Goal: Transaction & Acquisition: Purchase product/service

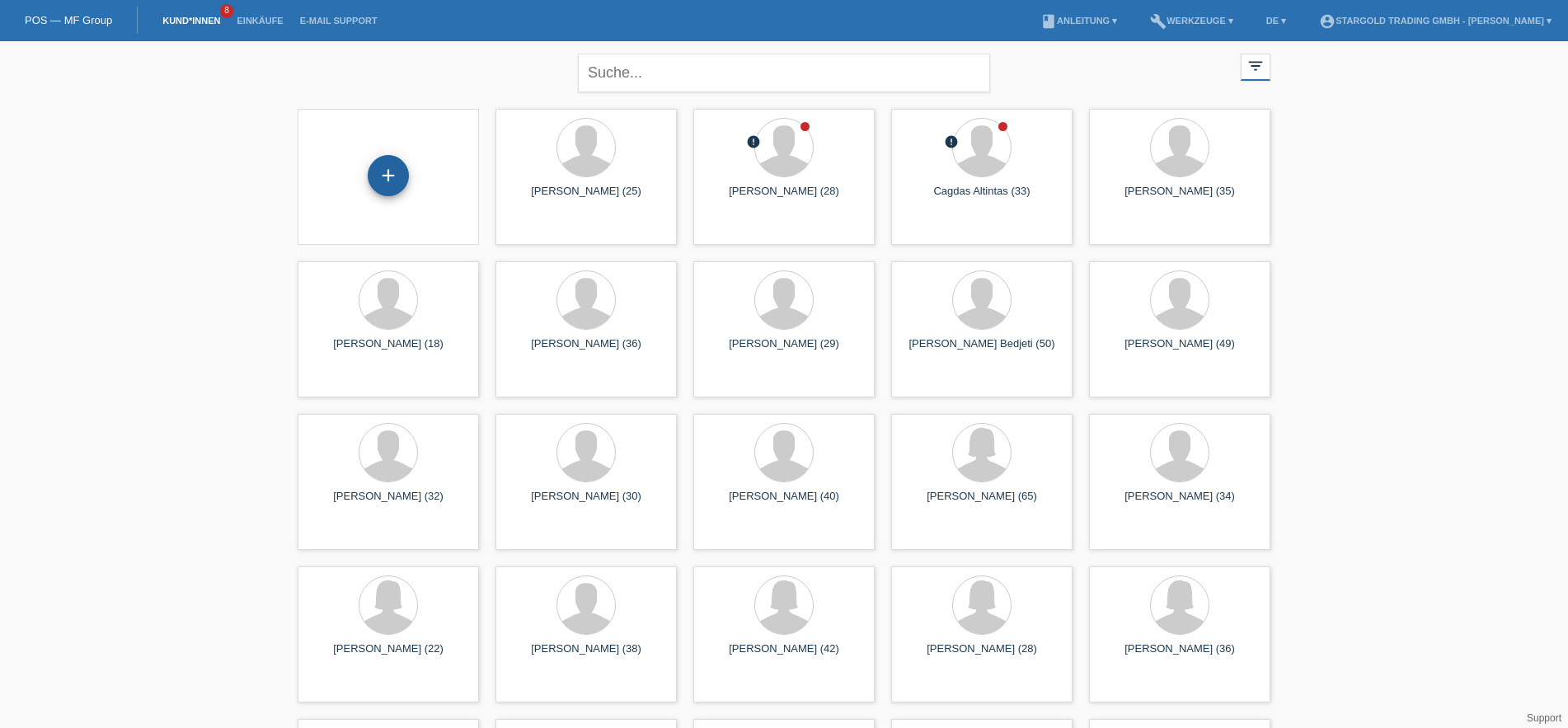
click at [388, 175] on div "+" at bounding box center [387, 175] width 41 height 41
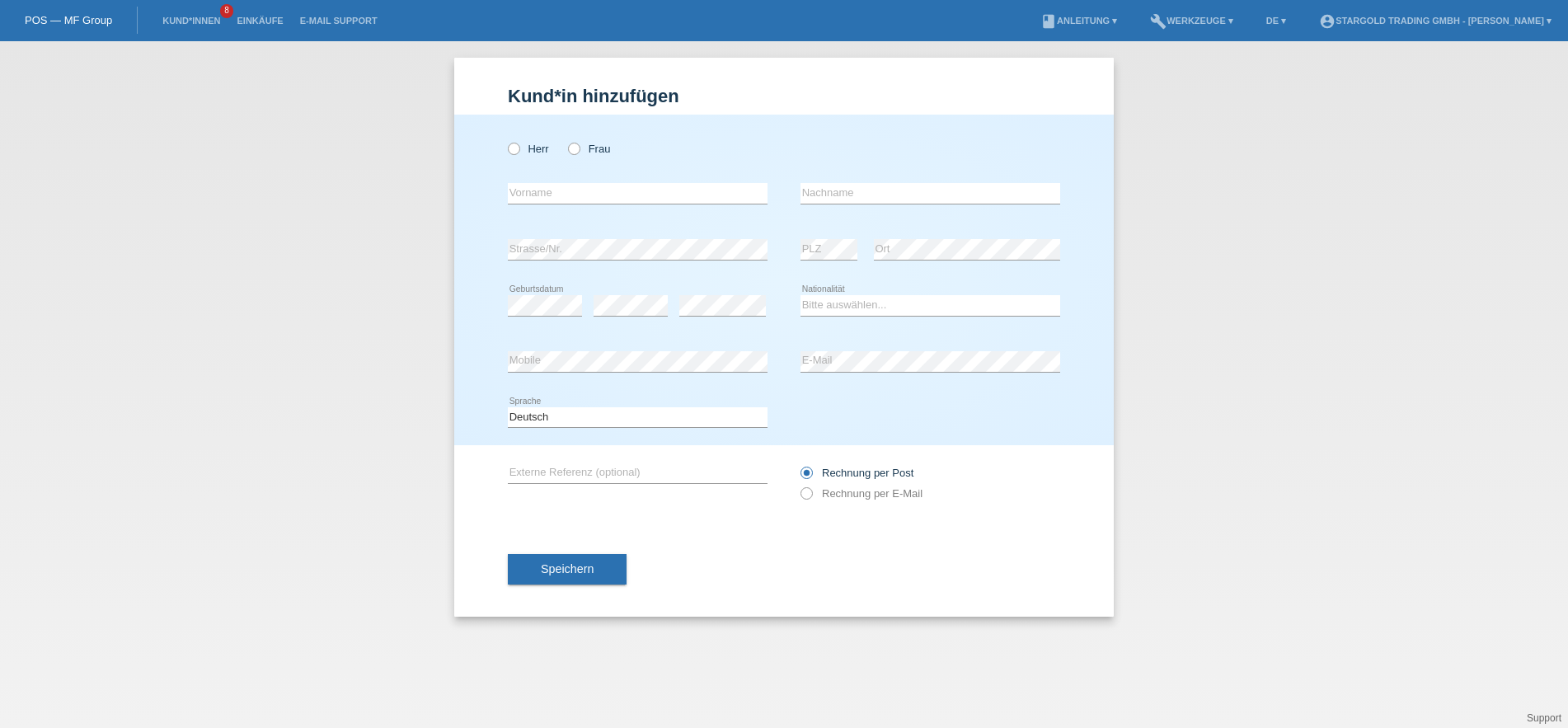
click at [507, 146] on div "Herr Frau error Vorname error" at bounding box center [784, 280] width 660 height 330
click at [506, 140] on icon at bounding box center [506, 140] width 0 height 0
click at [510, 145] on input "Herr" at bounding box center [513, 148] width 11 height 11
radio input "true"
click at [718, 193] on input "text" at bounding box center [638, 193] width 260 height 21
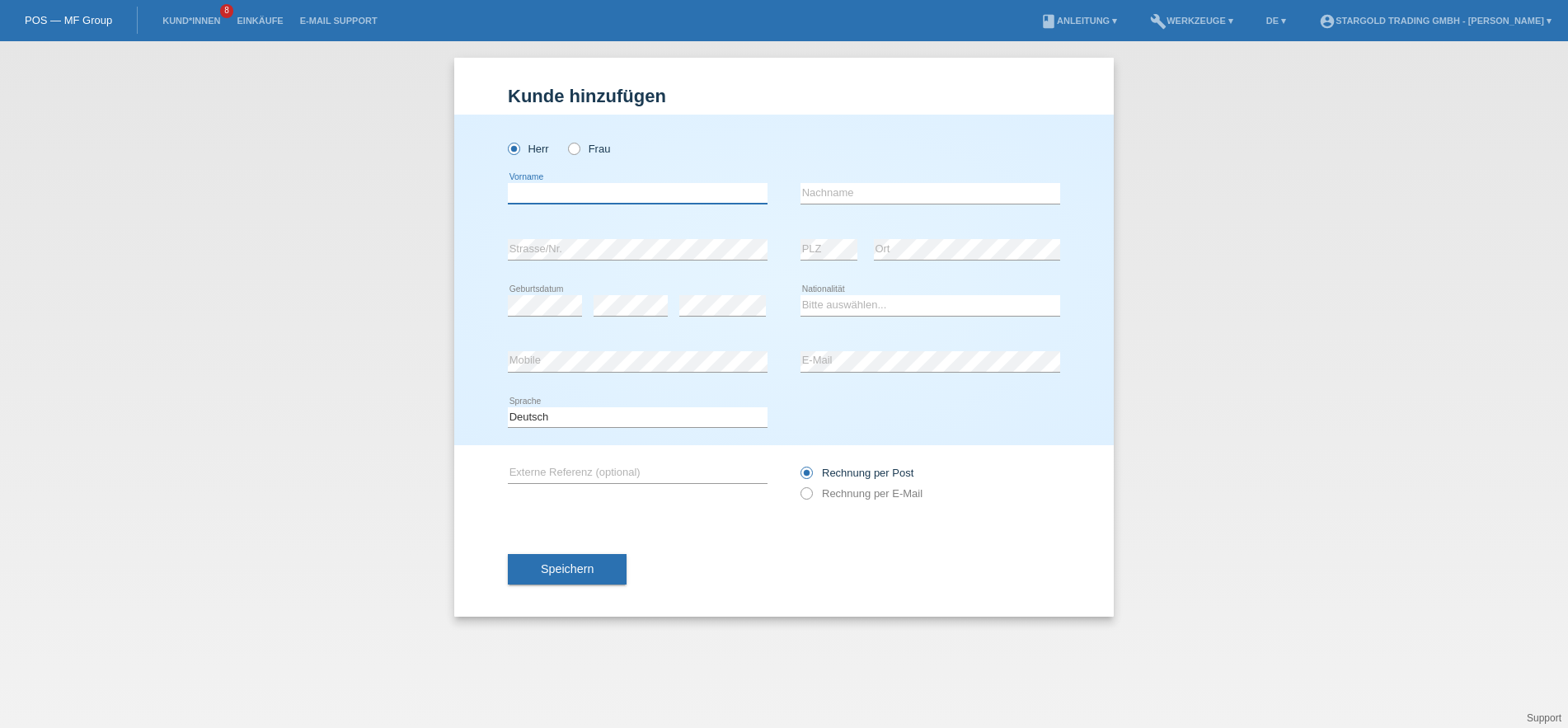
paste input "[PERSON_NAME]"
type input "[PERSON_NAME]"
click at [911, 192] on input "text" at bounding box center [931, 193] width 260 height 21
paste input "Munari"
type input "Munari"
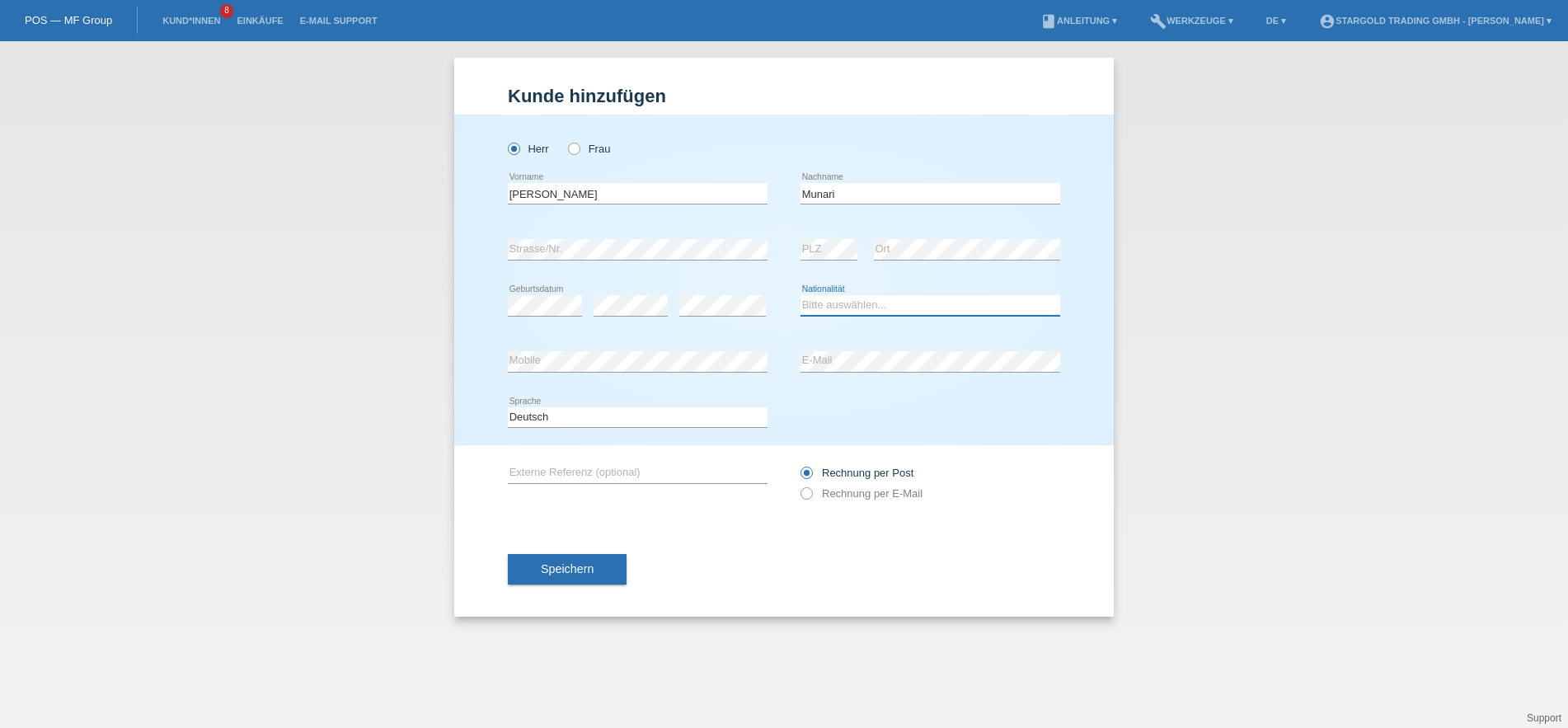
click at [801, 295] on select "Bitte auswählen... [GEOGRAPHIC_DATA] [GEOGRAPHIC_DATA] [GEOGRAPHIC_DATA] [GEOGR…" at bounding box center [931, 305] width 260 height 20
select select "CH"
click option "[GEOGRAPHIC_DATA]" at bounding box center [0, 0] width 0 height 0
click at [869, 500] on label "Rechnung per E-Mail" at bounding box center [862, 493] width 122 height 13
click at [811, 502] on input "Rechnung per E-Mail" at bounding box center [806, 497] width 11 height 21
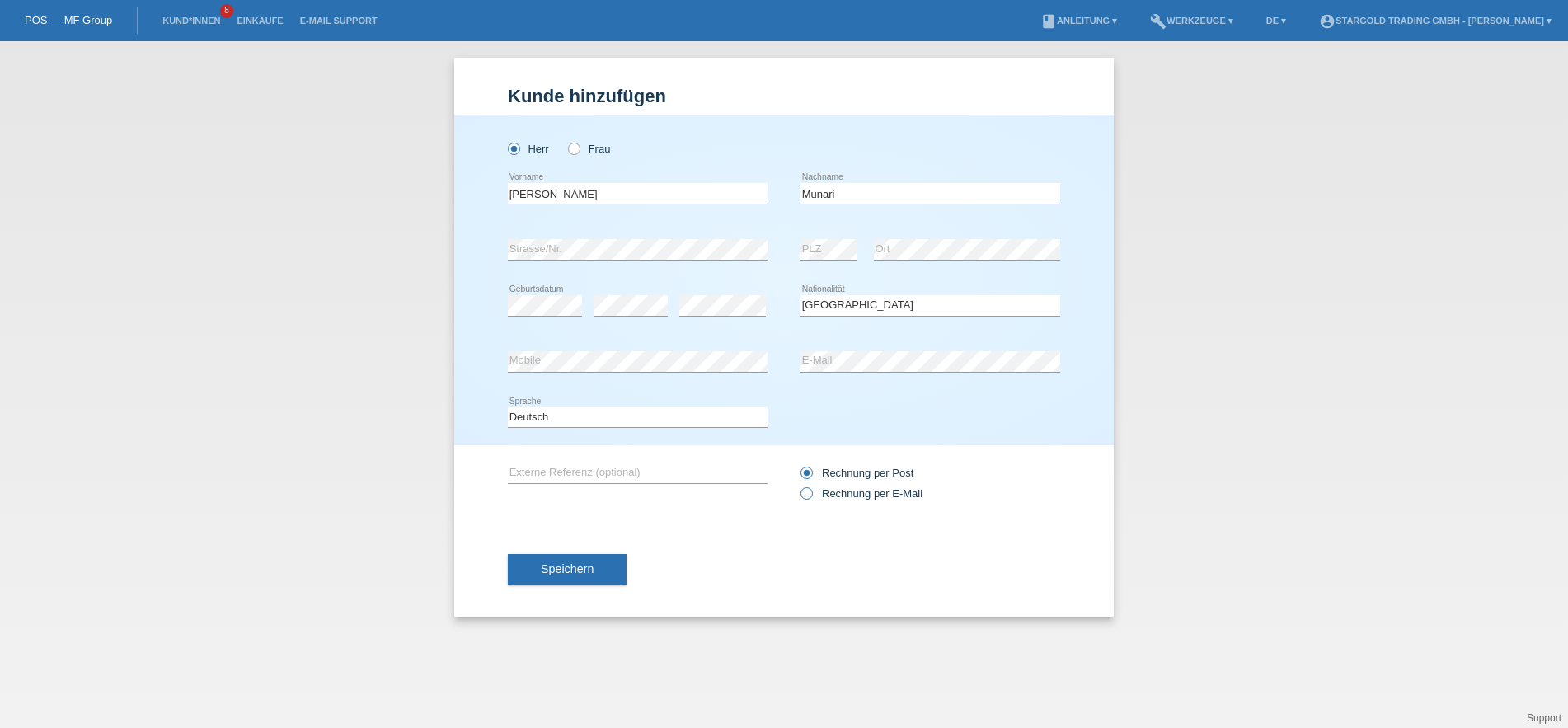
radio input "true"
click at [609, 555] on div "Speichern" at bounding box center [784, 569] width 553 height 96
click at [608, 556] on div "Speichern" at bounding box center [784, 569] width 553 height 96
click at [608, 557] on button "Speichern" at bounding box center [568, 569] width 119 height 31
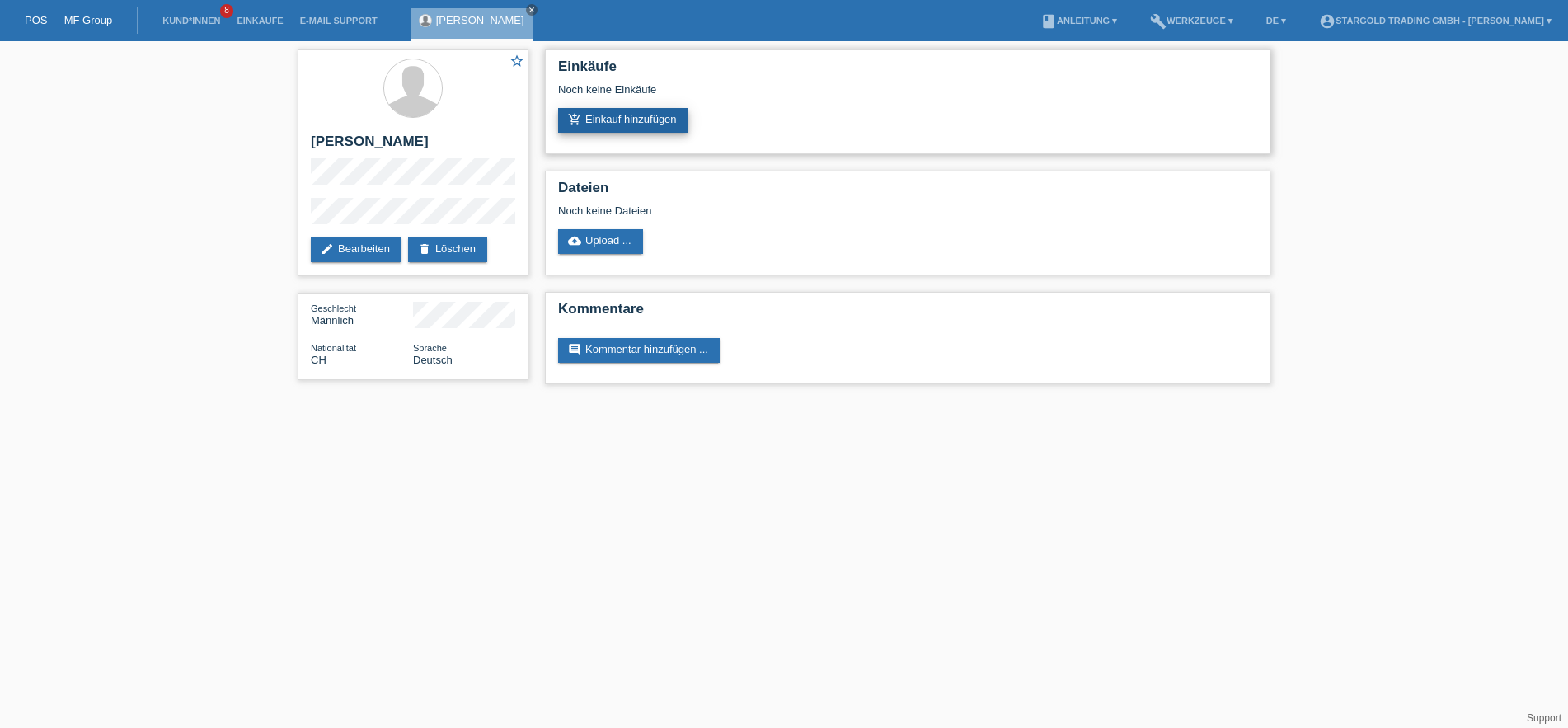
click at [611, 122] on link "add_shopping_cart Einkauf hinzufügen" at bounding box center [623, 120] width 130 height 24
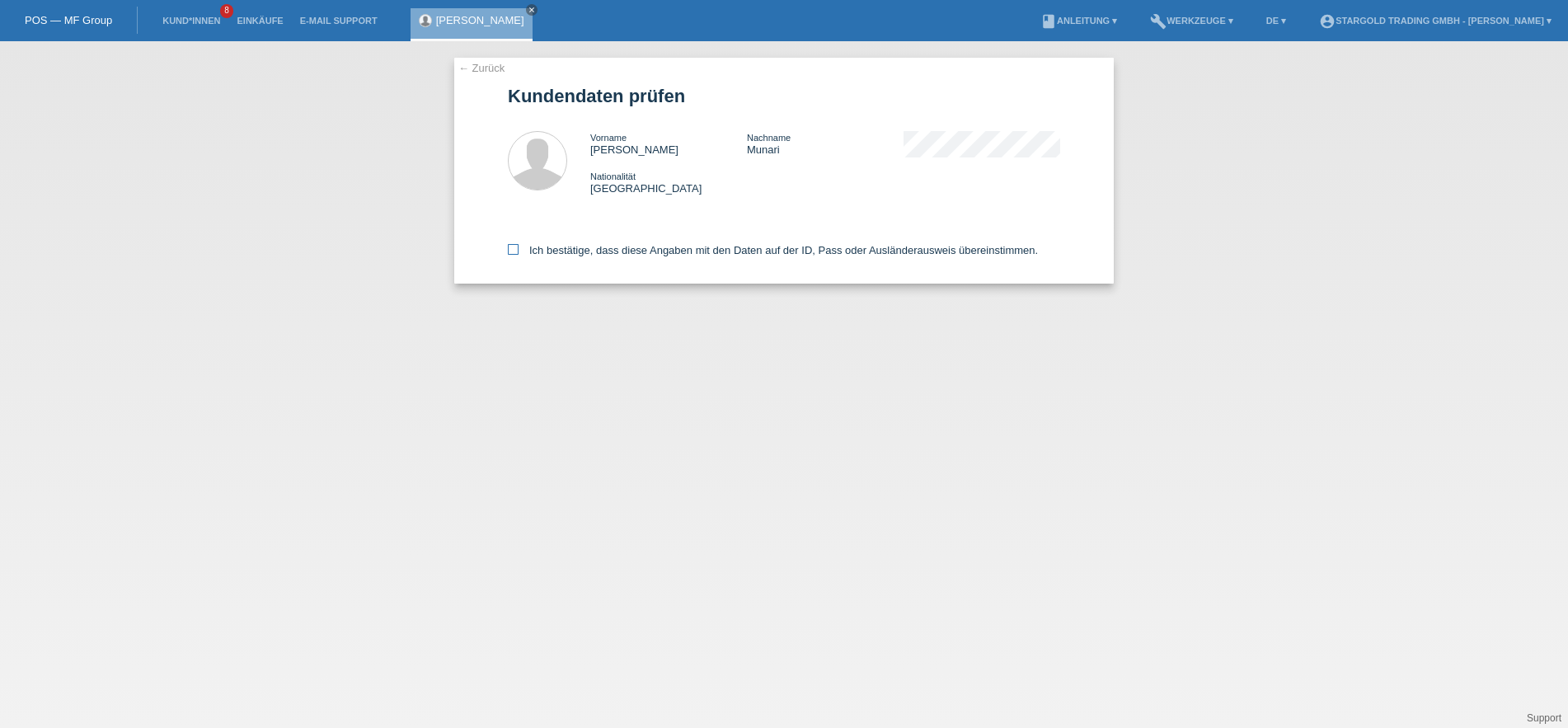
click at [663, 257] on label "Ich bestätige, dass diese Angaben mit den Daten auf der ID, Pass oder Ausländer…" at bounding box center [773, 250] width 530 height 13
click at [518, 255] on input "Ich bestätige, dass diese Angaben mit den Daten auf der ID, Pass oder Ausländer…" at bounding box center [513, 249] width 11 height 11
checkbox input "true"
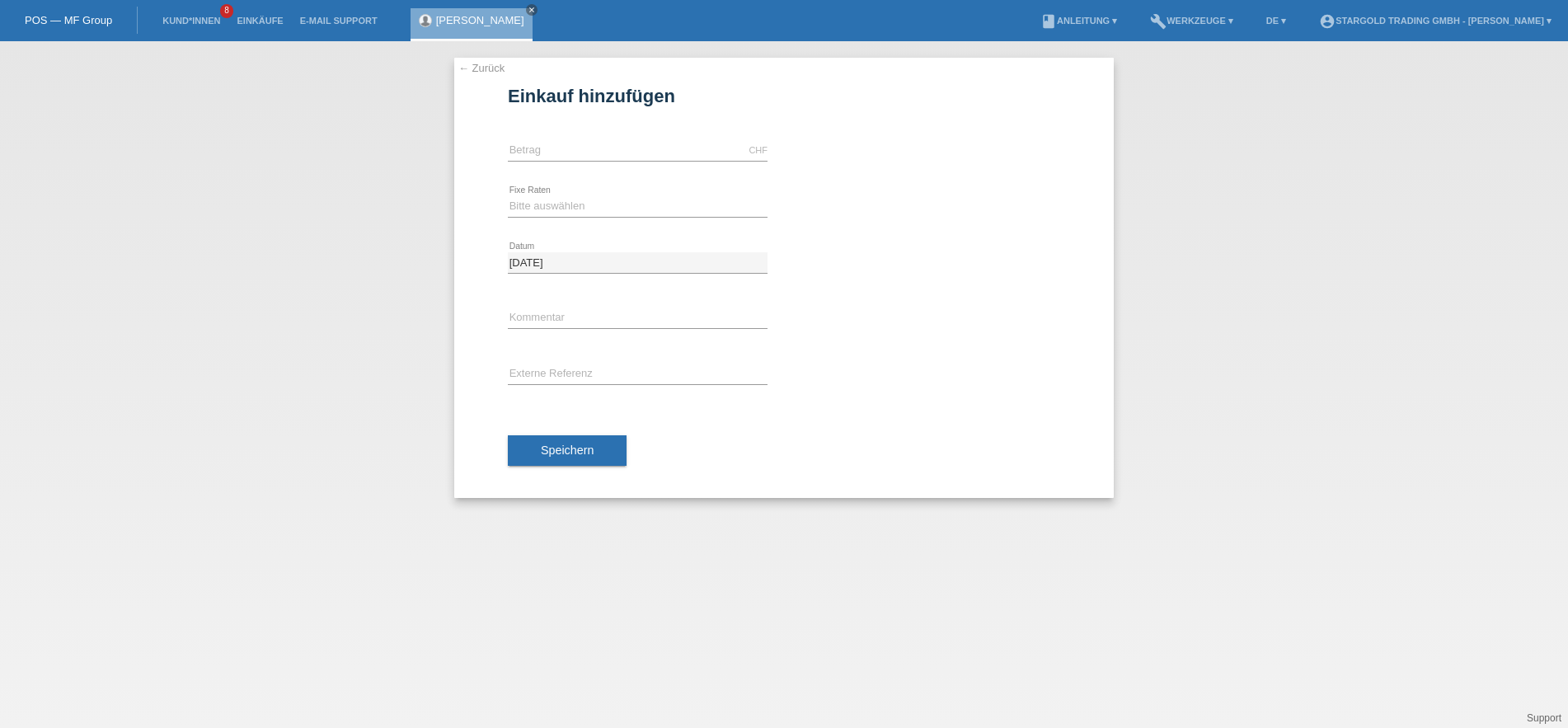
click at [644, 139] on div "CHF error [GEOGRAPHIC_DATA]" at bounding box center [638, 150] width 260 height 56
click at [642, 143] on input "text" at bounding box center [638, 150] width 260 height 21
type input "11790.00"
click at [508, 196] on select "Bitte auswählen 6 Raten 12 Raten 18 Raten 24 Raten 36 Raten 48 Raten" at bounding box center [638, 206] width 260 height 20
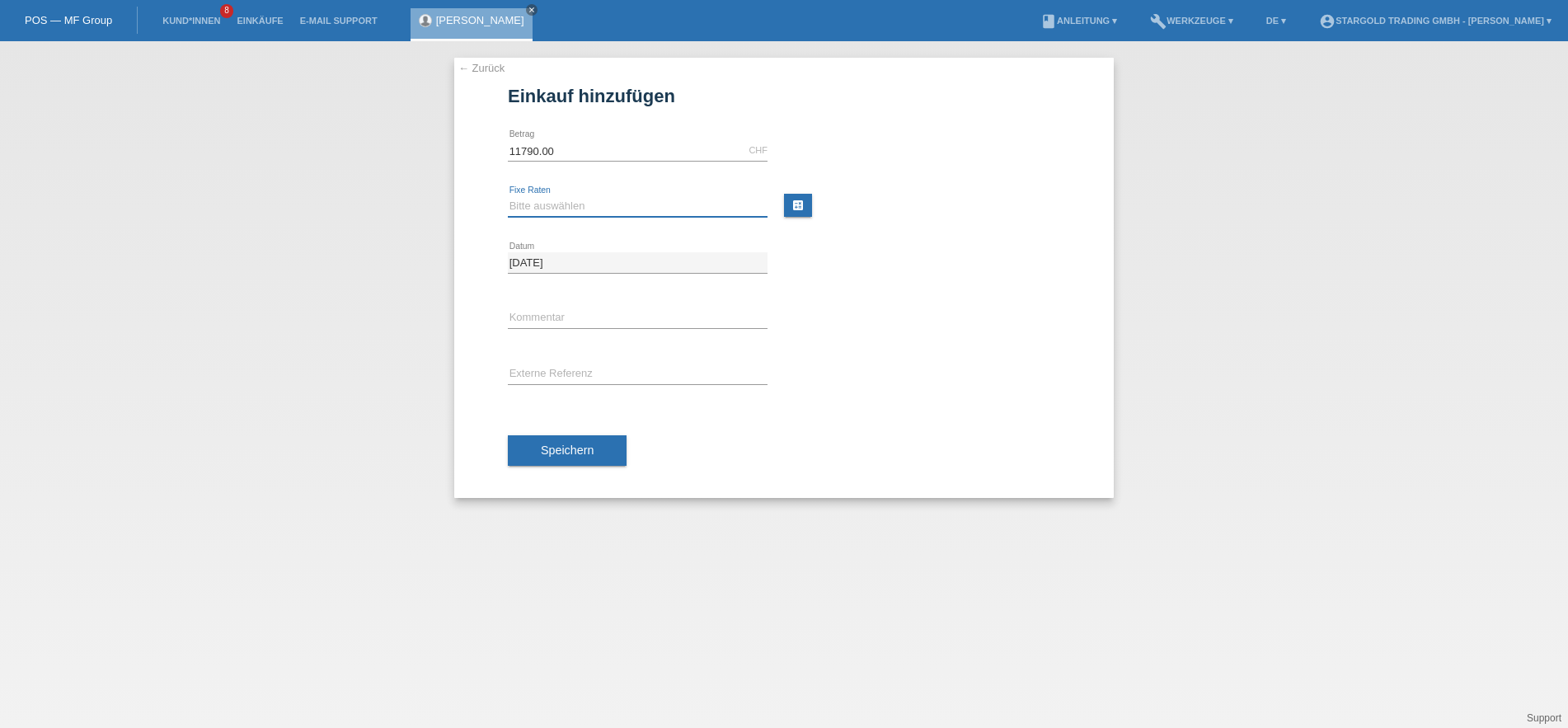
select select "497"
click option "48 Raten" at bounding box center [0, 0] width 0 height 0
click at [600, 456] on button "Speichern" at bounding box center [568, 450] width 119 height 31
